Goal: Information Seeking & Learning: Learn about a topic

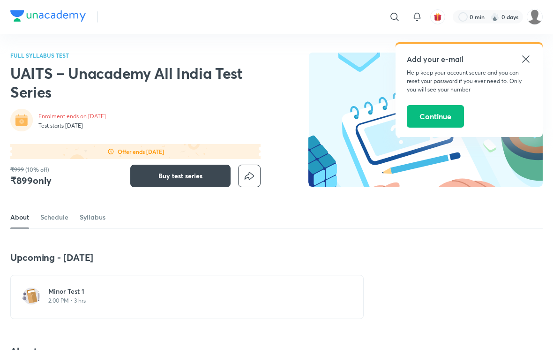
click at [92, 220] on link "Syllabus" at bounding box center [93, 217] width 26 height 22
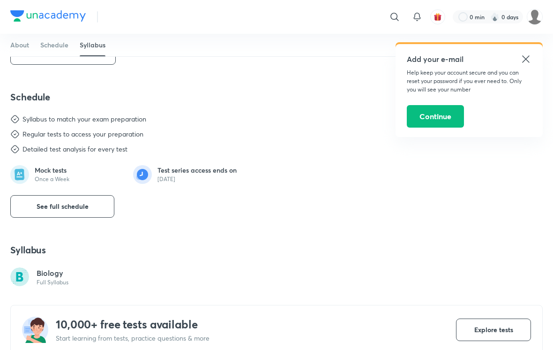
scroll to position [604, 0]
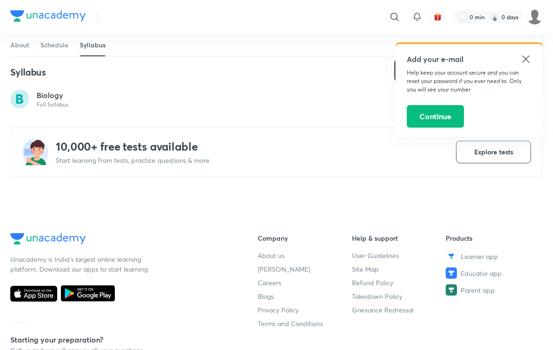
click at [191, 102] on div "Biology Full Syllabus" at bounding box center [186, 98] width 353 height 19
click at [62, 98] on p "Biology" at bounding box center [53, 94] width 32 height 11
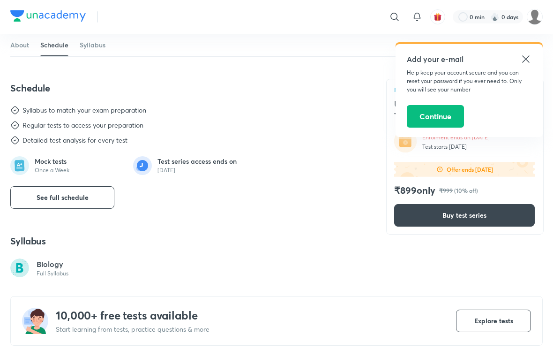
scroll to position [432, 0]
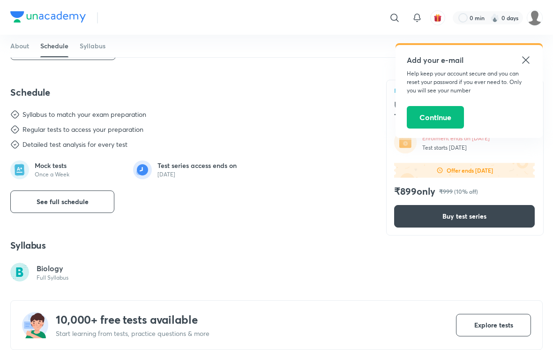
click at [174, 171] on p "[DATE]" at bounding box center [196, 173] width 79 height 7
click at [173, 170] on p "[DATE]" at bounding box center [196, 173] width 79 height 7
click at [524, 59] on icon at bounding box center [525, 58] width 7 height 7
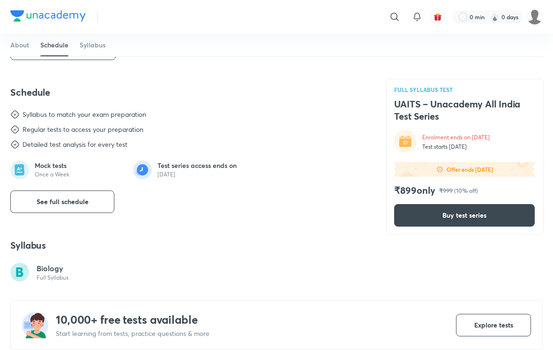
click at [96, 52] on link "Syllabus" at bounding box center [93, 45] width 26 height 22
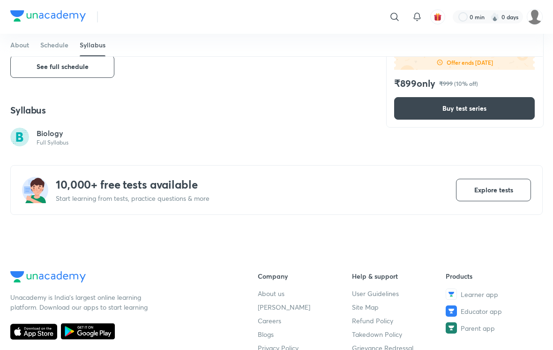
scroll to position [604, 0]
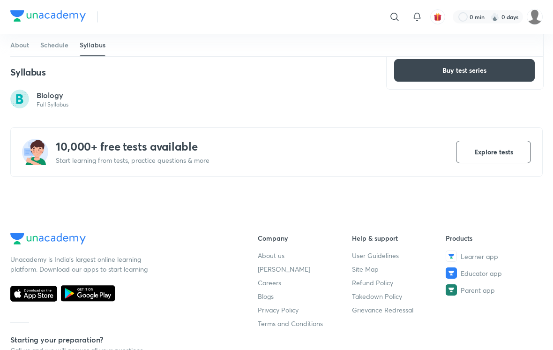
click at [494, 151] on span "Explore tests" at bounding box center [493, 151] width 39 height 9
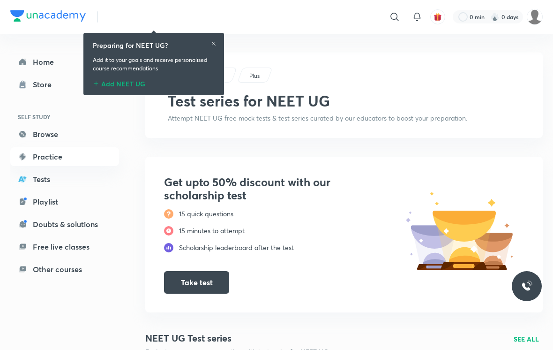
click at [212, 45] on icon at bounding box center [214, 44] width 4 height 4
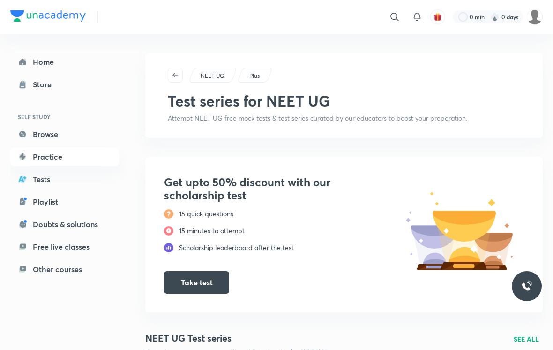
click at [46, 173] on link "Tests" at bounding box center [64, 179] width 109 height 19
click at [36, 180] on link "Tests" at bounding box center [64, 179] width 109 height 19
click at [41, 174] on link "Tests" at bounding box center [64, 179] width 109 height 19
click at [46, 156] on link "Practice" at bounding box center [64, 156] width 109 height 19
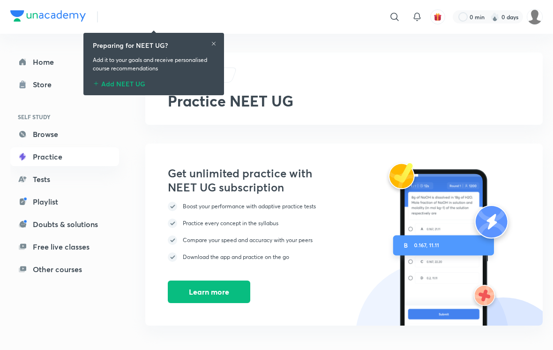
click at [34, 180] on link "Tests" at bounding box center [64, 179] width 109 height 19
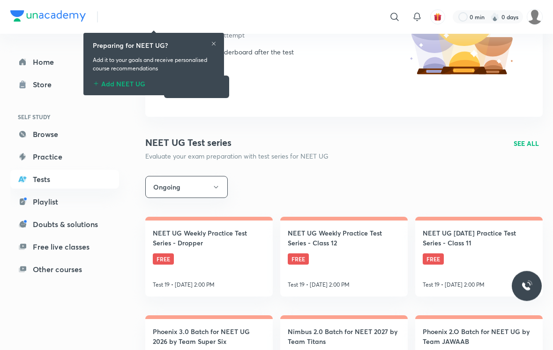
scroll to position [195, 0]
click at [175, 244] on h4 "NEET UG Weekly Practice Test Series - Dropper" at bounding box center [209, 238] width 112 height 20
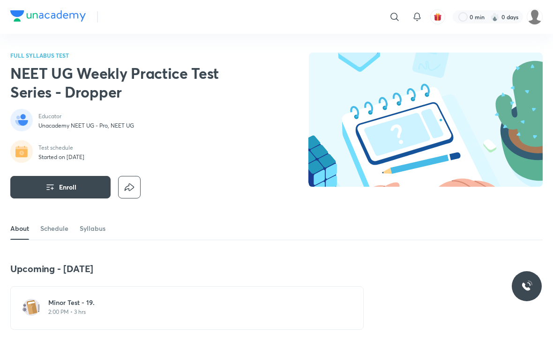
click at [94, 229] on link "Syllabus" at bounding box center [93, 228] width 26 height 22
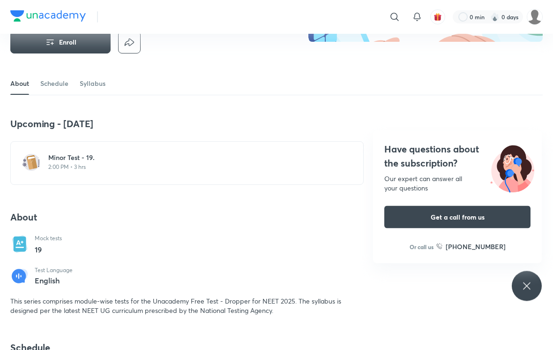
scroll to position [144, 0]
click at [39, 164] on img at bounding box center [31, 162] width 19 height 19
click at [39, 171] on img at bounding box center [31, 162] width 19 height 19
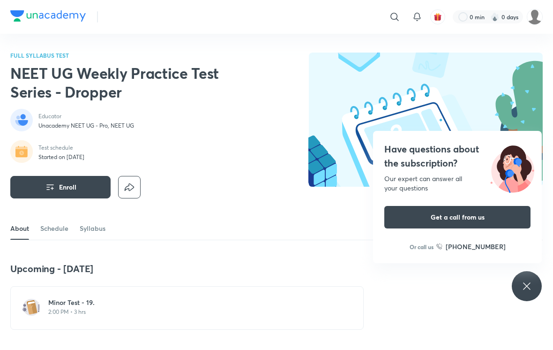
click at [37, 162] on div "Test schedule Started on [DATE]" at bounding box center [130, 152] width 240 height 24
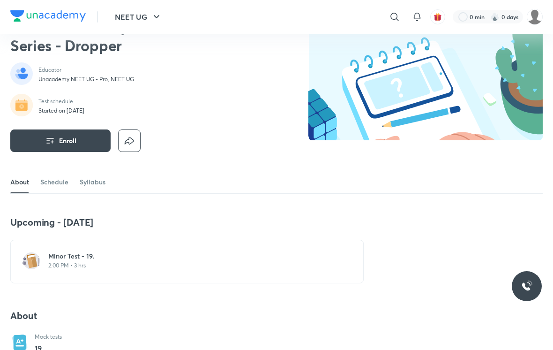
scroll to position [45, 0]
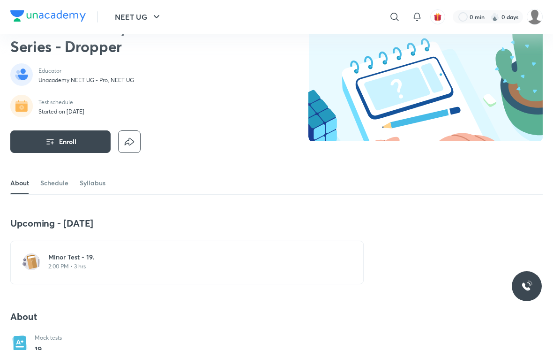
click at [50, 188] on link "Schedule" at bounding box center [54, 182] width 28 height 22
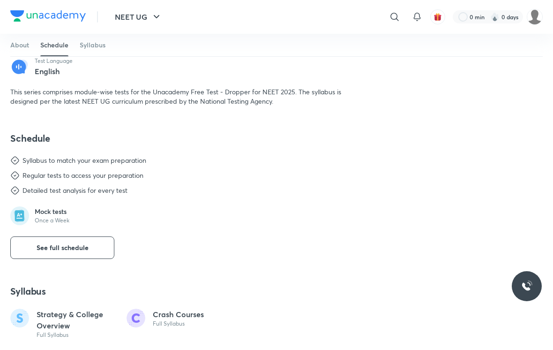
scroll to position [419, 0]
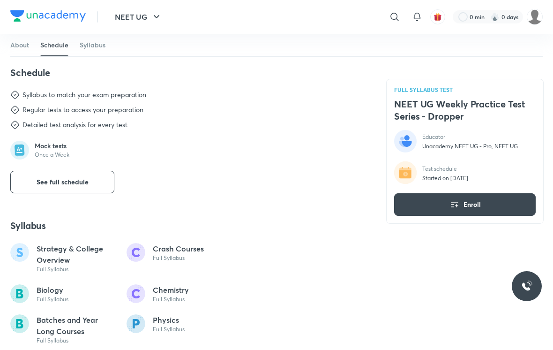
click at [33, 182] on button "See full schedule" at bounding box center [62, 182] width 104 height 22
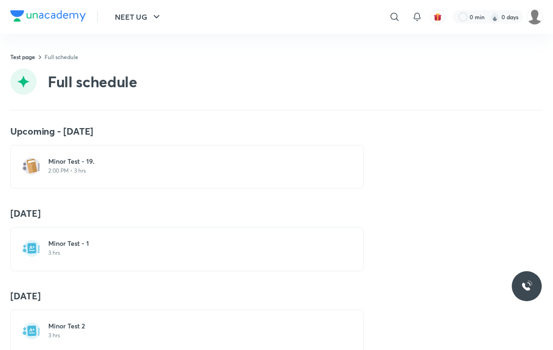
click at [347, 163] on div "Minor Test - 19. 2:00 PM • 3 hrs" at bounding box center [186, 167] width 353 height 44
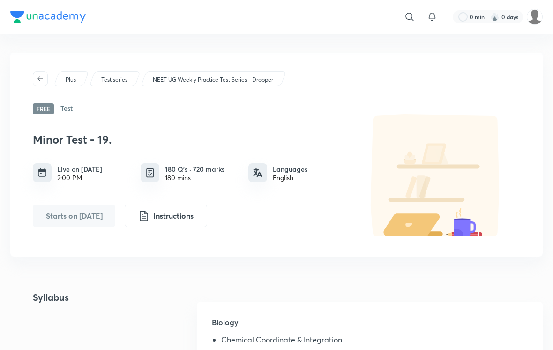
click at [31, 162] on div "Plus Test series NEET UG Weekly Practice Test Series - Dropper Free Test Minor …" at bounding box center [276, 154] width 532 height 204
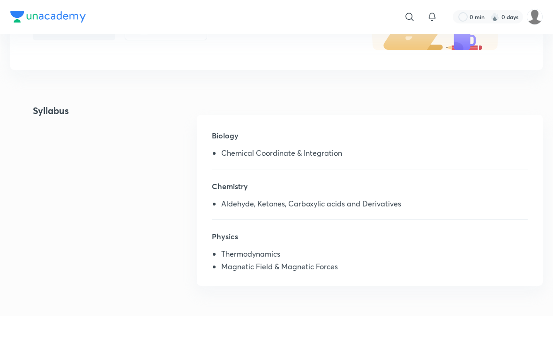
scroll to position [186, 0]
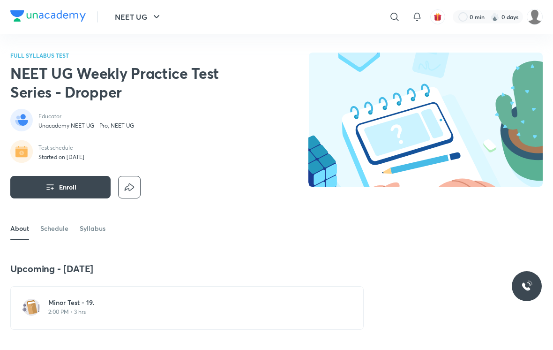
scroll to position [419, 0]
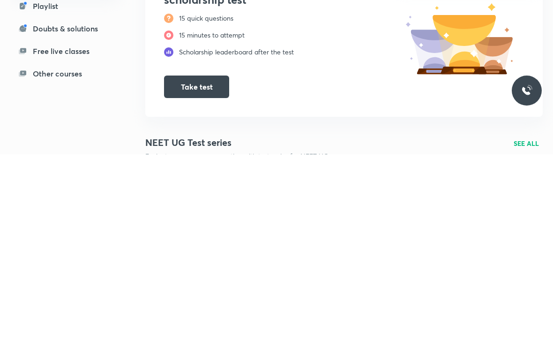
scroll to position [195, 0]
